Goal: Transaction & Acquisition: Download file/media

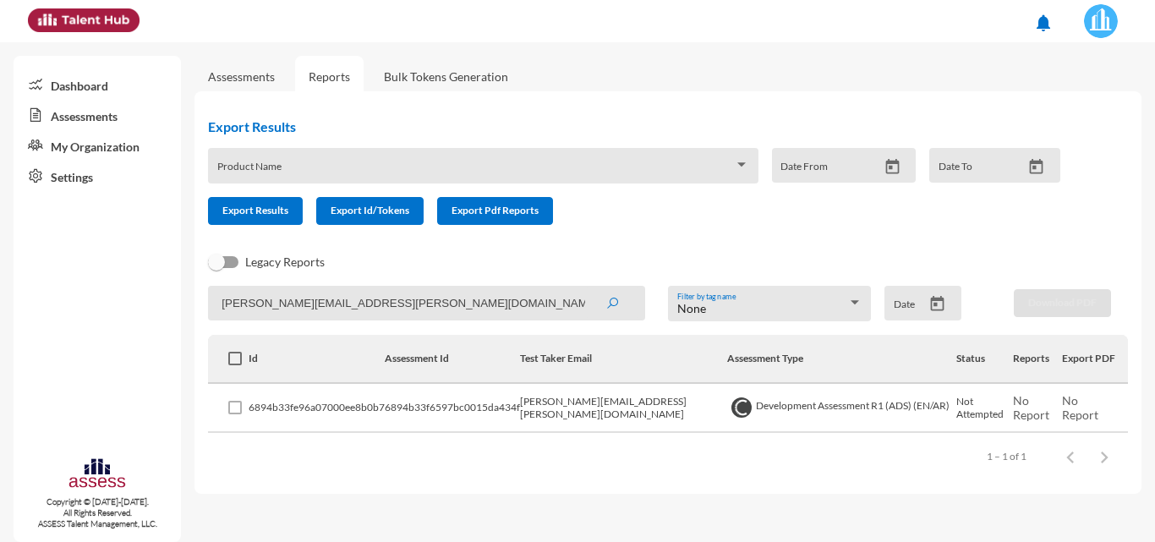
click at [1114, 10] on img at bounding box center [1101, 21] width 34 height 34
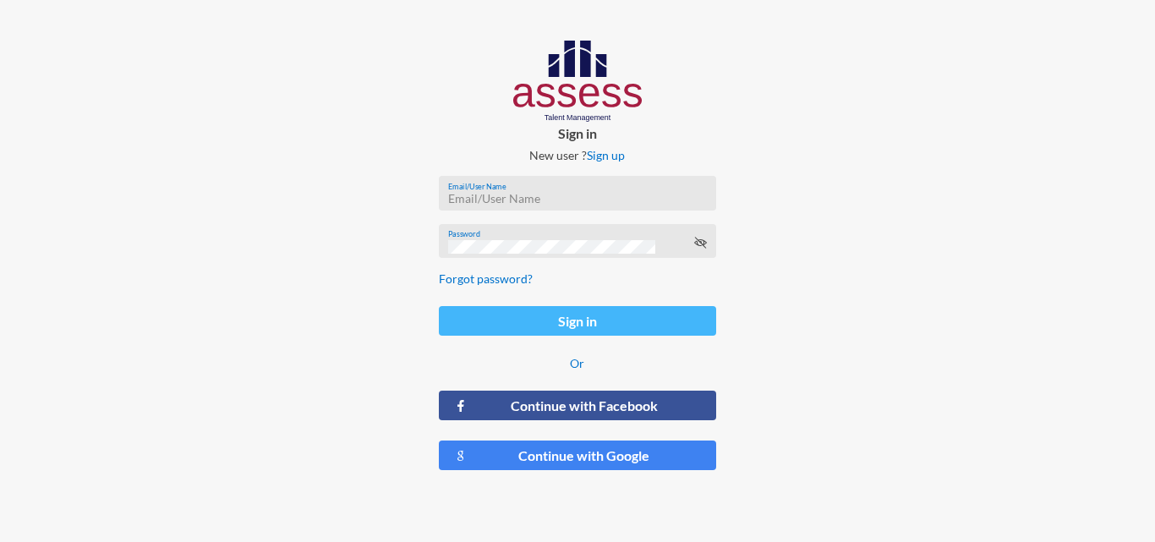
type input "[PERSON_NAME]-Abouzekry_HAC-OD"
click at [591, 331] on button "Sign in" at bounding box center [577, 321] width 277 height 30
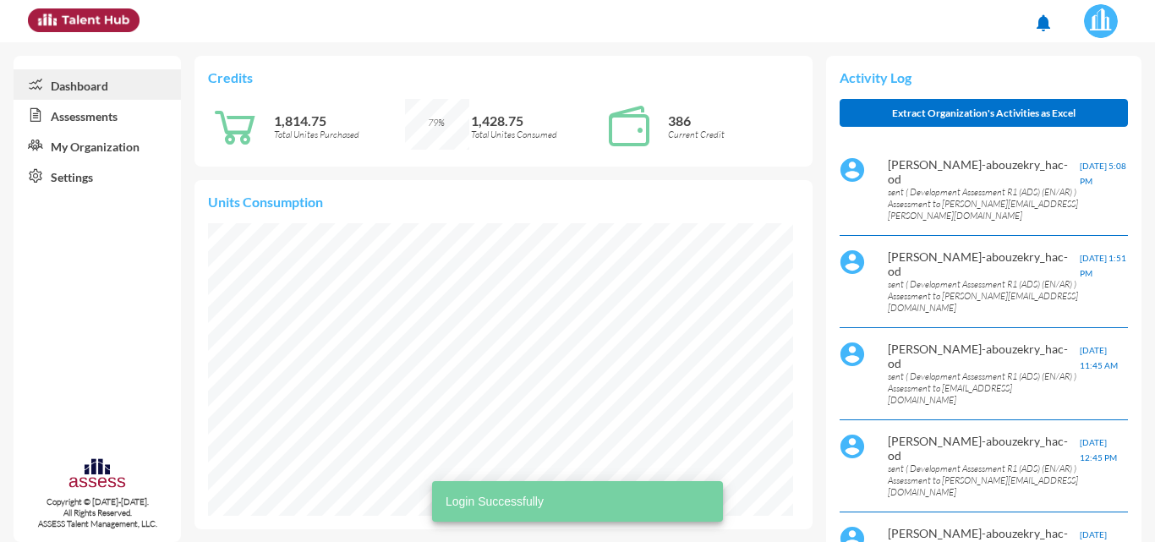
scroll to position [293, 585]
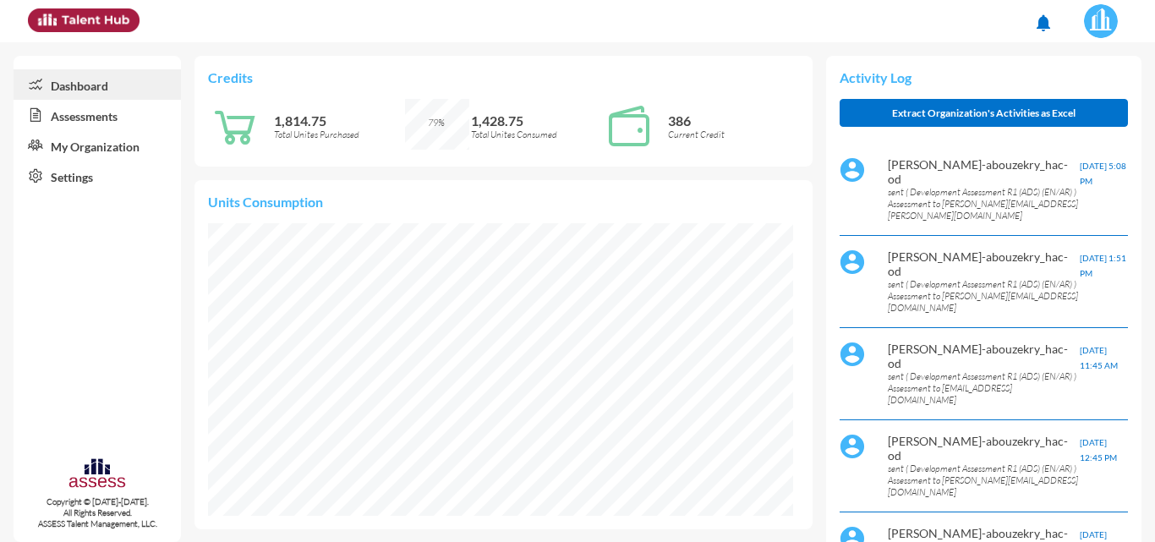
click at [58, 123] on link "Assessments" at bounding box center [97, 115] width 167 height 30
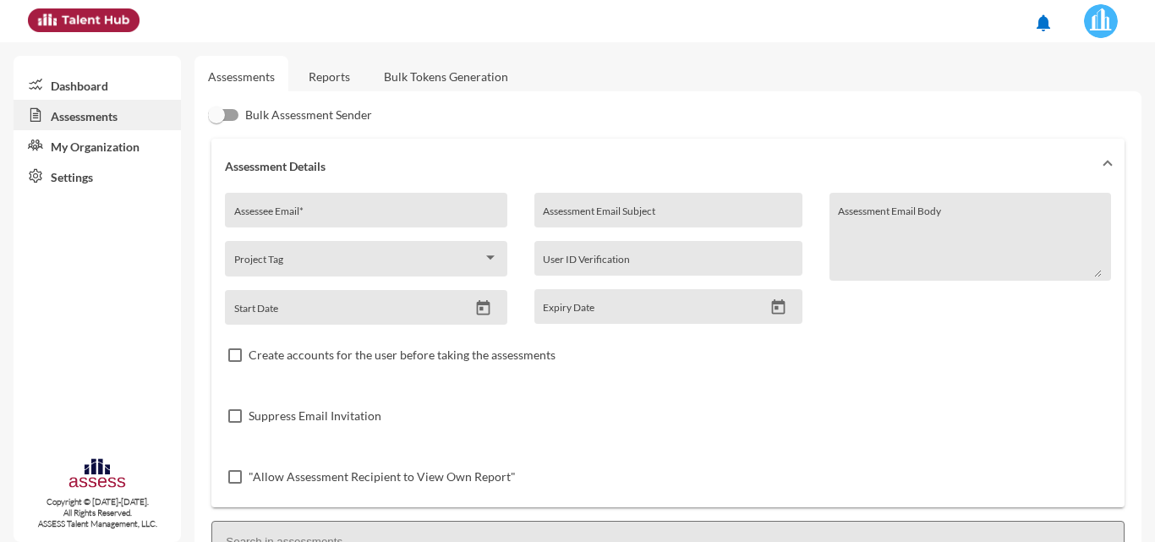
click at [328, 74] on link "Reports" at bounding box center [329, 76] width 69 height 41
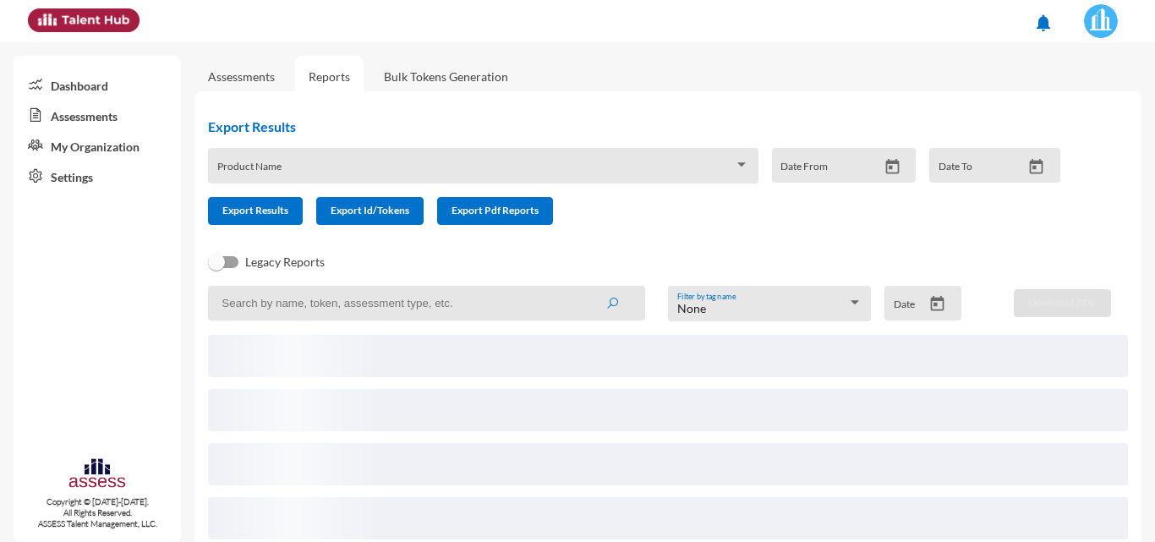
drag, startPoint x: 381, startPoint y: 274, endPoint x: 398, endPoint y: 294, distance: 26.4
click at [386, 277] on div "Legacy Reports" at bounding box center [655, 269] width 920 height 34
click at [398, 294] on input at bounding box center [426, 303] width 437 height 35
paste input "[PERSON_NAME][EMAIL_ADDRESS][PERSON_NAME][DOMAIN_NAME]"
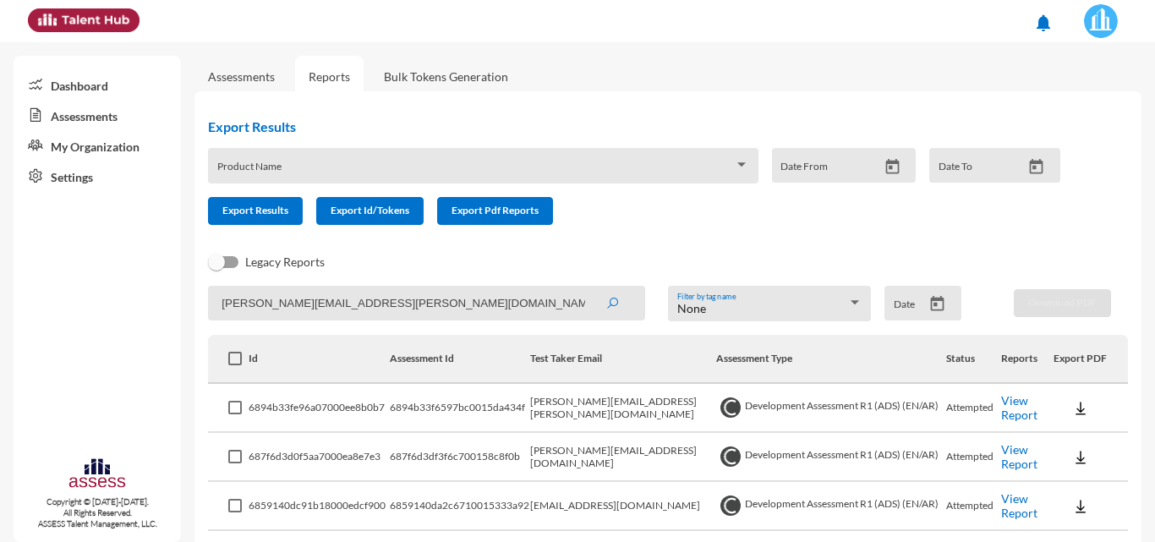
type input "[PERSON_NAME][EMAIL_ADDRESS][PERSON_NAME][DOMAIN_NAME]"
click at [585, 288] on button "submit" at bounding box center [612, 303] width 54 height 30
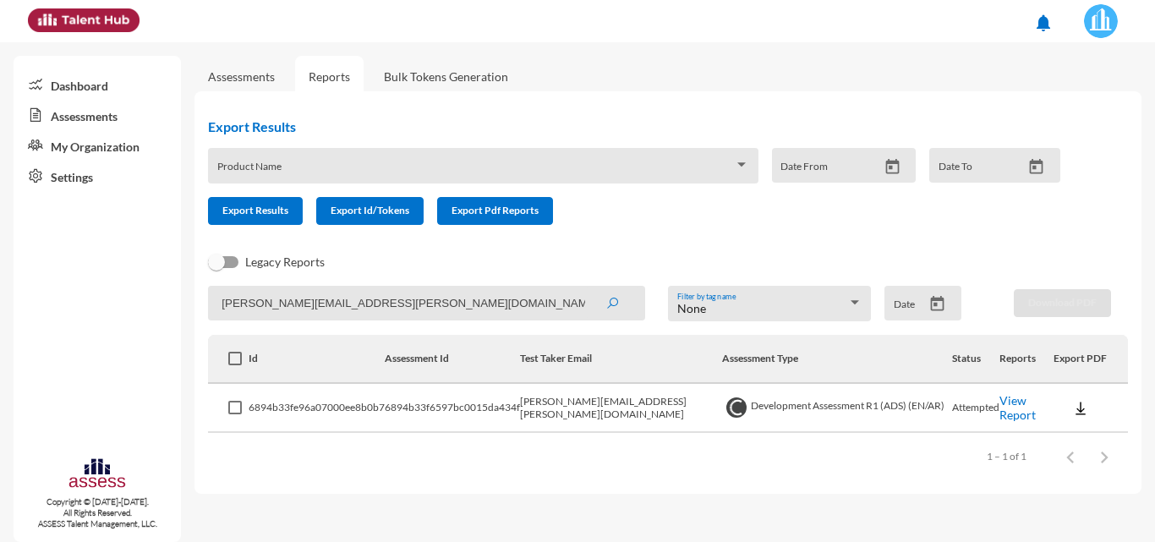
click at [1077, 425] on td at bounding box center [1091, 408] width 74 height 49
click at [1078, 415] on img at bounding box center [1081, 408] width 17 height 17
click at [1079, 284] on button "OCM / EN" at bounding box center [1102, 280] width 107 height 32
